Goal: Book appointment/travel/reservation

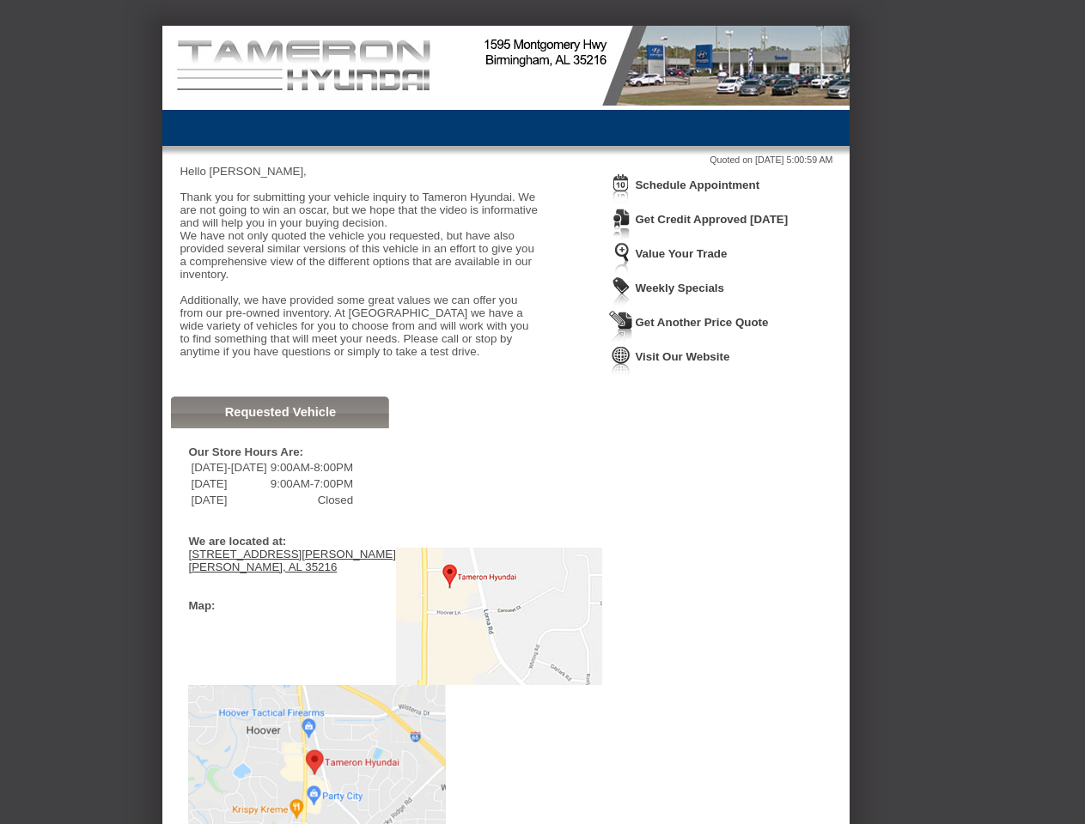
click at [621, 202] on img at bounding box center [621, 189] width 24 height 32
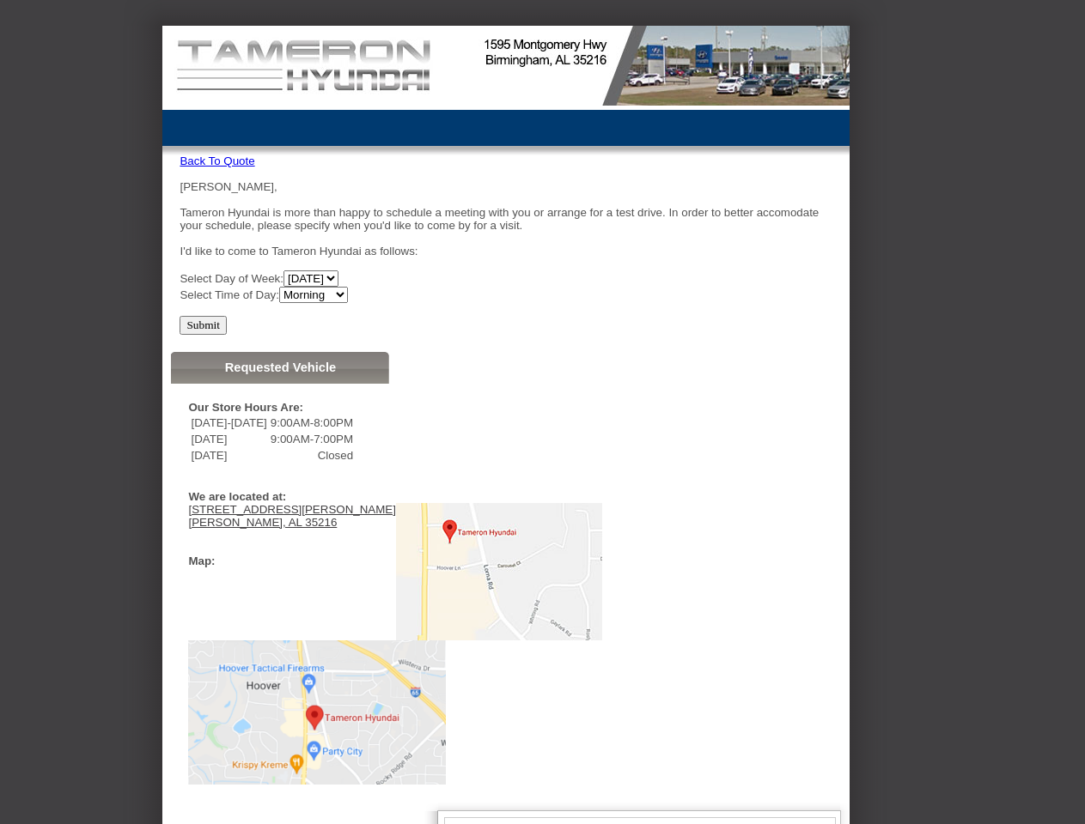
click at [707, 186] on div "[PERSON_NAME], [PERSON_NAME] Hyundai is more than happy to schedule a meeting w…" at bounding box center [505, 241] width 653 height 123
click at [267, 447] on td "[DATE]" at bounding box center [228, 439] width 77 height 15
